Goal: Information Seeking & Learning: Learn about a topic

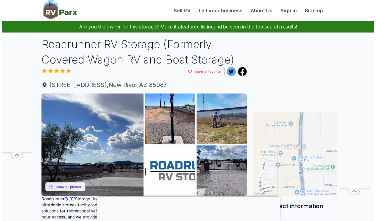
scroll to position [25, 0]
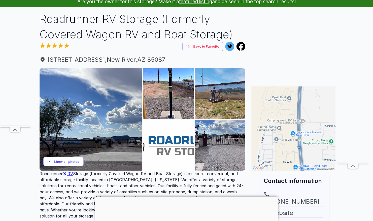
click at [60, 160] on button "Show all photos" at bounding box center [63, 161] width 40 height 9
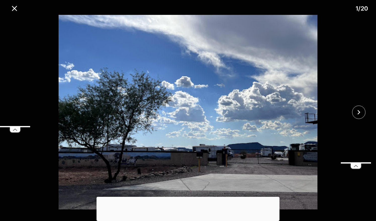
click at [16, 128] on icon at bounding box center [15, 129] width 10 height 5
click at [188, 197] on div at bounding box center [188, 197] width 183 height 0
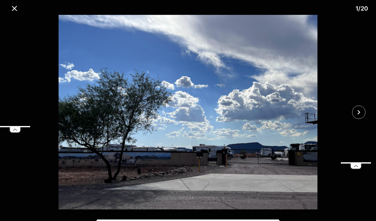
click at [15, 130] on icon at bounding box center [15, 129] width 10 height 5
click at [189, 219] on div at bounding box center [188, 219] width 183 height 0
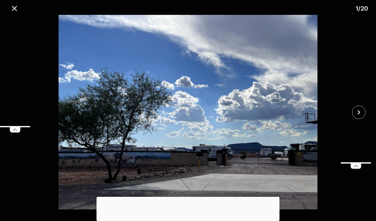
click at [188, 197] on div at bounding box center [188, 197] width 183 height 0
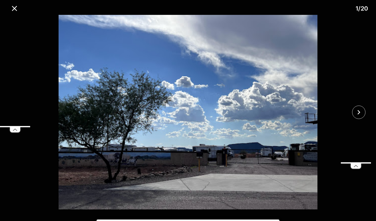
click at [356, 168] on icon at bounding box center [356, 165] width 10 height 5
click at [358, 112] on icon "close" at bounding box center [359, 112] width 9 height 9
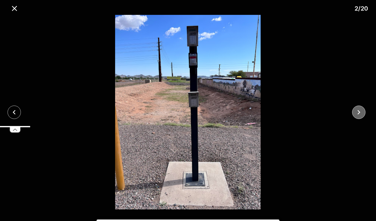
click at [358, 112] on icon "close" at bounding box center [359, 112] width 9 height 9
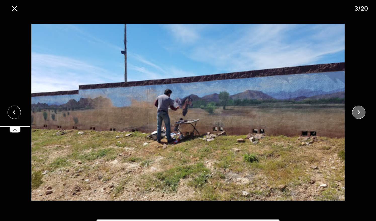
click at [358, 112] on icon "close" at bounding box center [359, 112] width 9 height 9
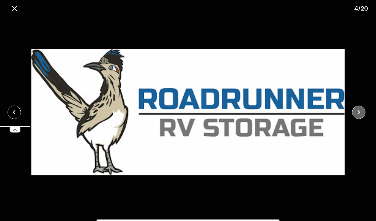
click at [358, 112] on icon "close" at bounding box center [359, 112] width 9 height 9
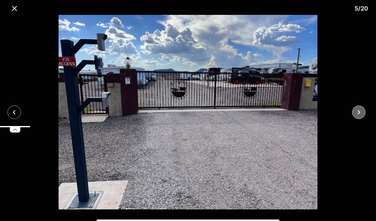
click at [358, 112] on icon "close" at bounding box center [359, 112] width 9 height 9
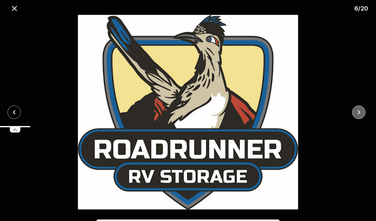
click at [358, 112] on icon "close" at bounding box center [359, 112] width 9 height 9
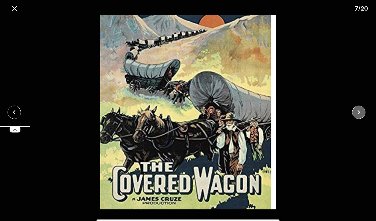
click at [358, 112] on icon "close" at bounding box center [359, 112] width 9 height 9
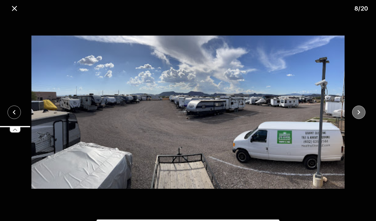
click at [359, 112] on icon "close" at bounding box center [359, 112] width 9 height 9
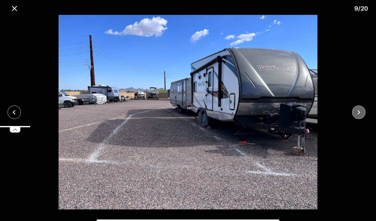
click at [359, 112] on icon "close" at bounding box center [359, 112] width 9 height 9
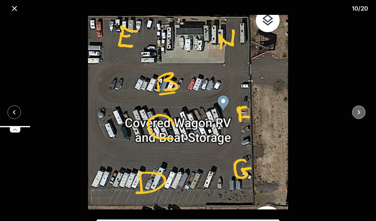
click at [359, 112] on icon "close" at bounding box center [359, 112] width 9 height 9
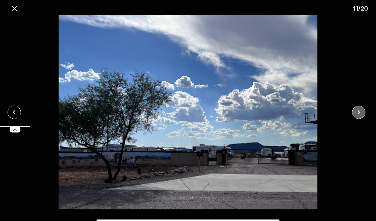
click at [359, 112] on icon "close" at bounding box center [359, 112] width 9 height 9
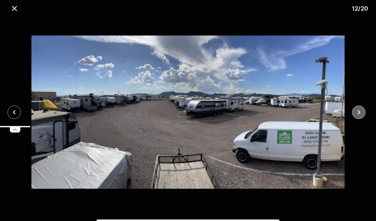
click at [359, 112] on icon "close" at bounding box center [359, 112] width 9 height 9
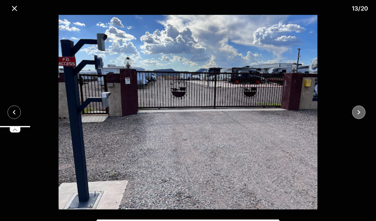
click at [359, 112] on icon "close" at bounding box center [359, 112] width 9 height 9
